Goal: Information Seeking & Learning: Learn about a topic

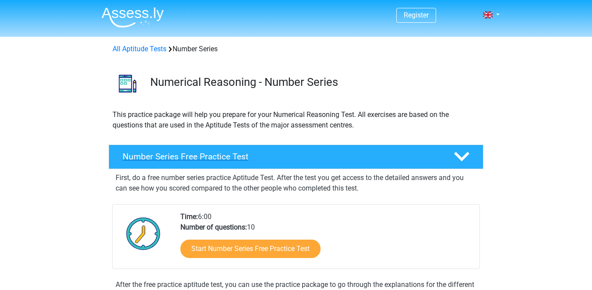
click at [148, 153] on h4 "Number Series Free Practice Test" at bounding box center [281, 156] width 317 height 10
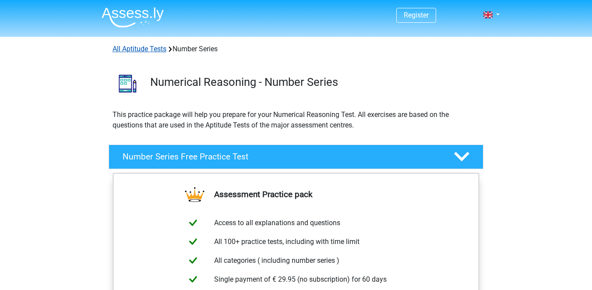
click at [144, 51] on link "All Aptitude Tests" at bounding box center [140, 49] width 54 height 8
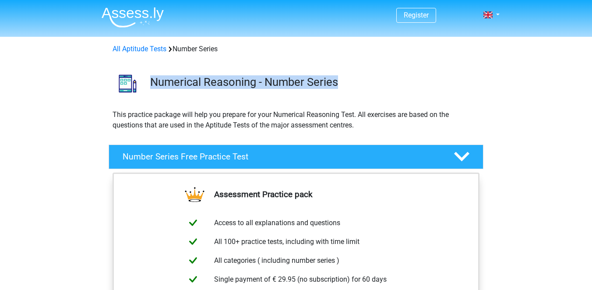
drag, startPoint x: 151, startPoint y: 83, endPoint x: 341, endPoint y: 80, distance: 190.9
click at [341, 80] on h3 "Numerical Reasoning - Number Series" at bounding box center [313, 82] width 326 height 14
copy h3 "Numerical Reasoning - Number Series"
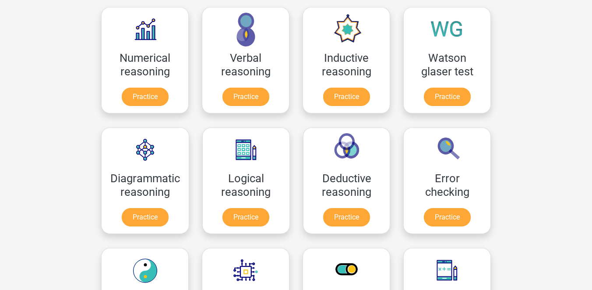
scroll to position [139, 0]
